Goal: Task Accomplishment & Management: Use online tool/utility

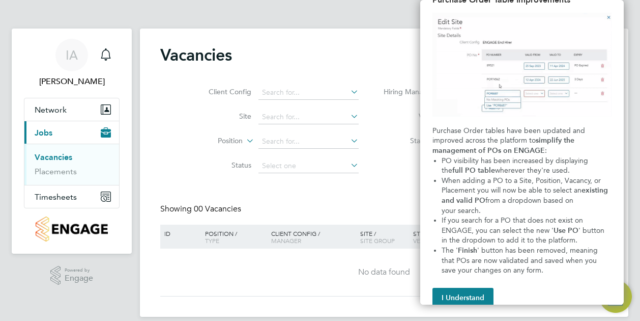
scroll to position [47, 0]
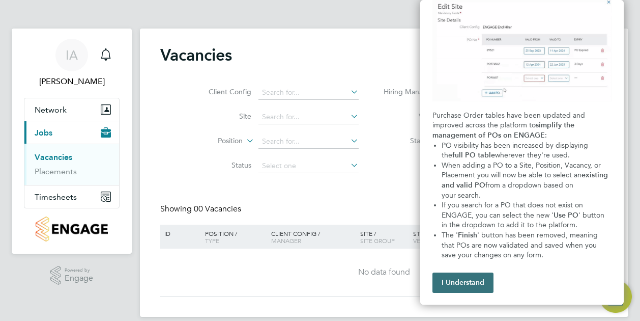
click at [474, 279] on button "I Understand" at bounding box center [462, 282] width 61 height 20
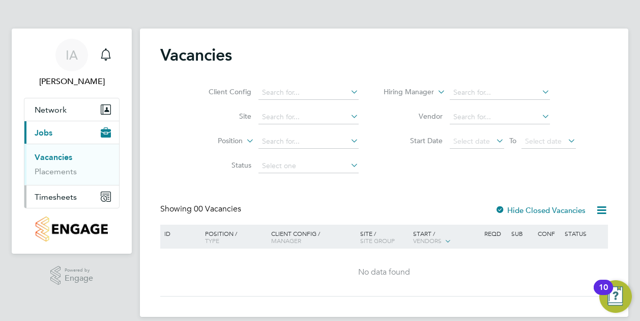
click at [65, 193] on span "Timesheets" at bounding box center [56, 197] width 42 height 10
click at [70, 177] on link "Timesheets" at bounding box center [56, 180] width 42 height 10
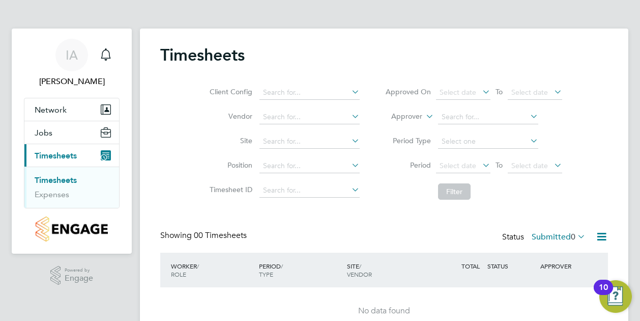
click at [350, 142] on icon at bounding box center [350, 140] width 0 height 14
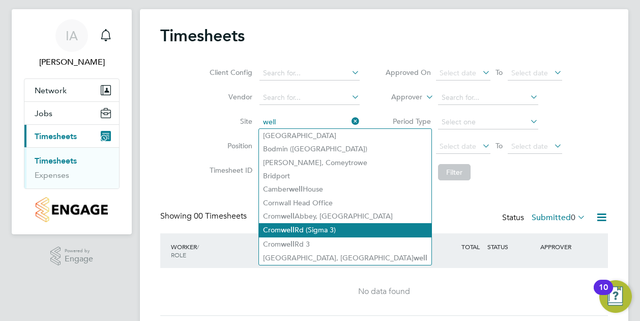
scroll to position [50, 0]
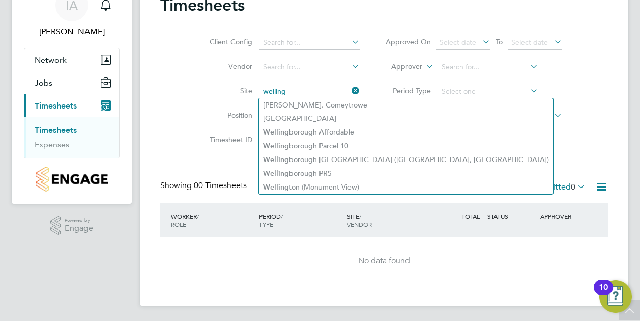
click at [317, 145] on li "Welling borough Parcel 10" at bounding box center [406, 146] width 294 height 14
type input "Wellingborough Parcel 10"
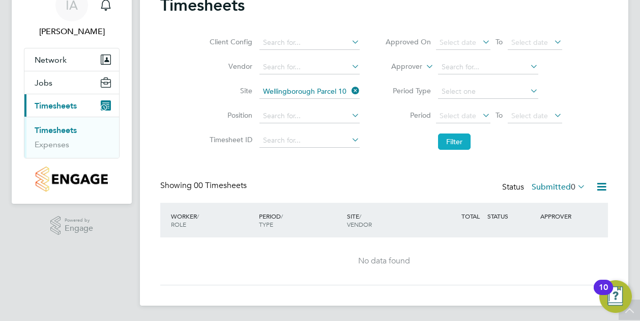
click at [455, 141] on button "Filter" at bounding box center [454, 141] width 33 height 16
click at [350, 90] on icon at bounding box center [350, 90] width 0 height 14
click at [292, 91] on input at bounding box center [309, 91] width 100 height 14
click at [356, 121] on li "Wellingborou gh Affordable" at bounding box center [400, 118] width 283 height 14
type input "Wellingborough Affordable"
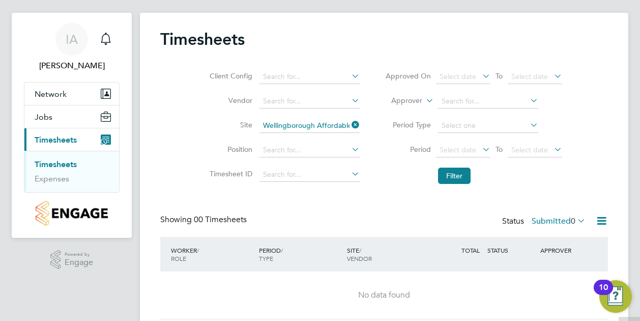
scroll to position [0, 0]
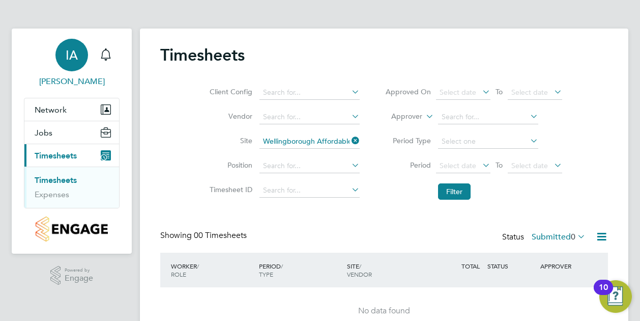
click at [85, 77] on span "[PERSON_NAME]" at bounding box center [72, 81] width 96 height 12
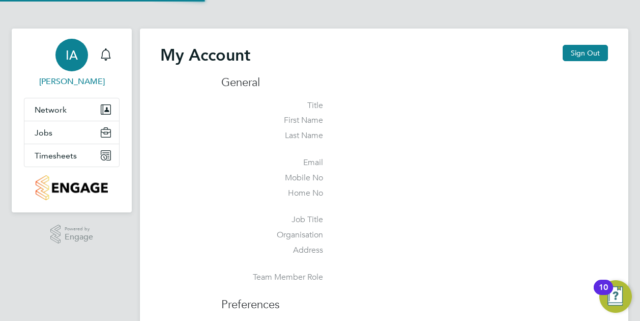
type input "[EMAIL_ADDRESS][PERSON_NAME][DOMAIN_NAME]"
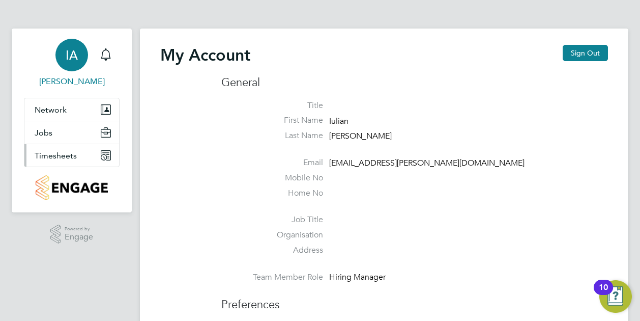
click at [64, 154] on span "Timesheets" at bounding box center [56, 156] width 42 height 10
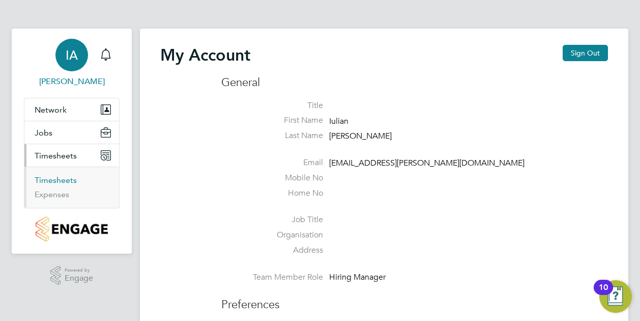
click at [64, 178] on link "Timesheets" at bounding box center [56, 180] width 42 height 10
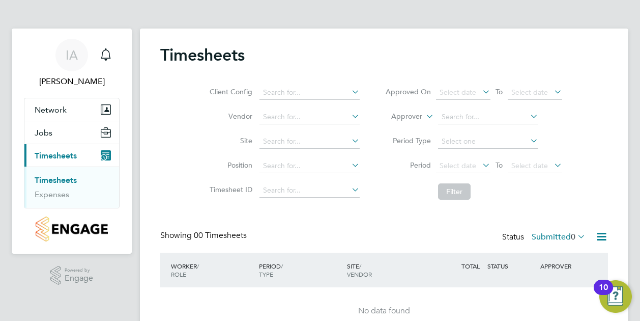
scroll to position [50, 0]
